Goal: Task Accomplishment & Management: Manage account settings

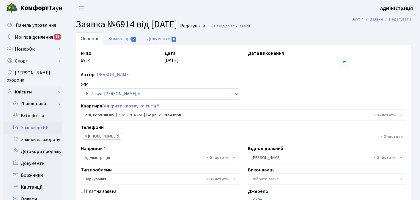
select select "16938"
select select "66"
click at [118, 40] on link "Коментарі 2" at bounding box center [122, 38] width 39 height 12
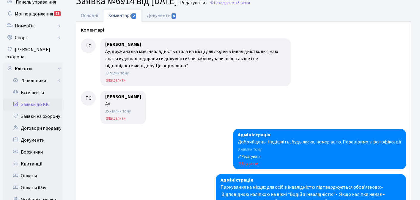
scroll to position [24, 0]
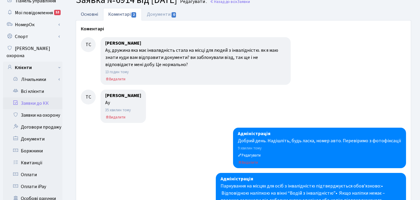
click at [88, 13] on link "Основні" at bounding box center [89, 14] width 27 height 12
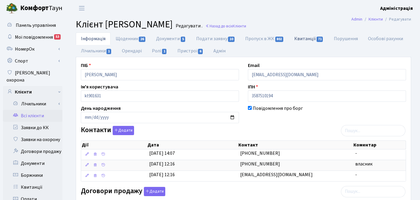
click at [308, 37] on link "Квитанції 71" at bounding box center [309, 38] width 40 height 12
select select "25"
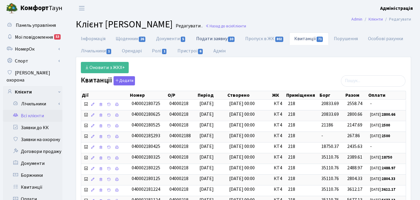
click at [223, 38] on link "Подати заявку 10" at bounding box center [215, 38] width 49 height 12
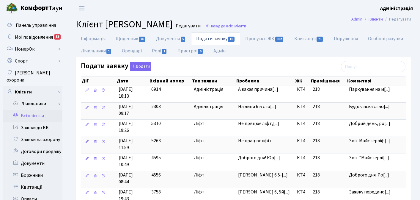
click at [250, 51] on ul "Інформація Щоденник 26 Документи 5 Подати заявку 10 Пропуск в ЖК 802 Квитанції …" at bounding box center [243, 44] width 335 height 25
click at [332, 52] on ul "Інформація Щоденник 26 Документи 5 Подати заявку 10 Пропуск в ЖК 802 Квитанції …" at bounding box center [243, 44] width 335 height 25
